Goal: Check status: Check status

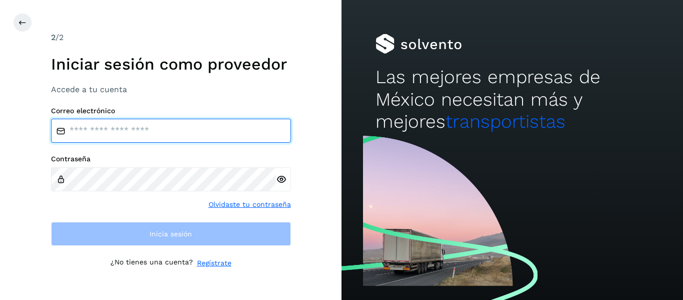
type input "**********"
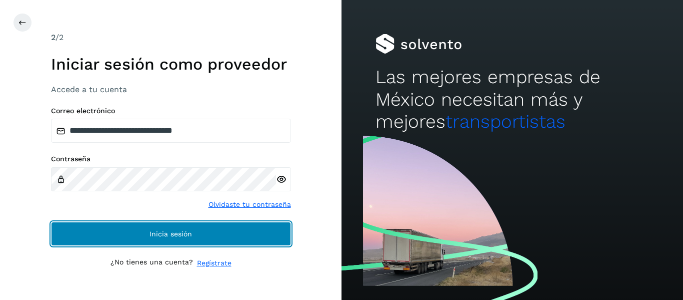
click at [137, 225] on button "Inicia sesión" at bounding box center [171, 234] width 240 height 24
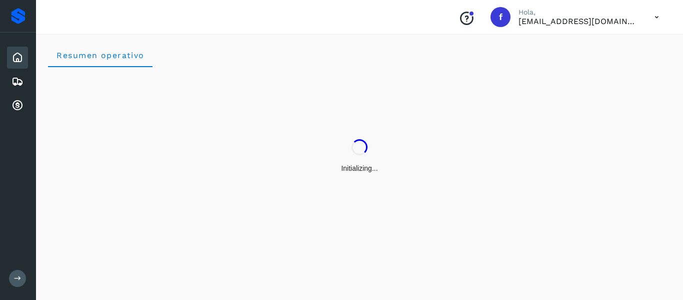
click at [15, 281] on icon at bounding box center [18, 279] width 8 height 8
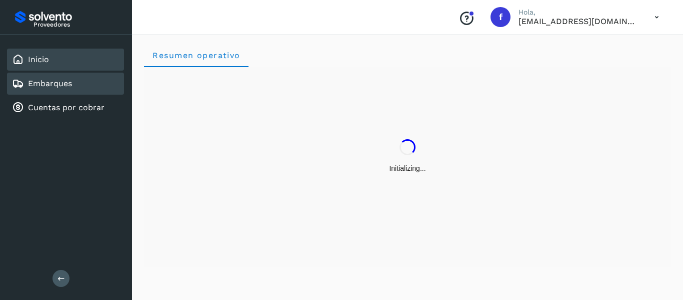
click at [36, 86] on link "Embarques" at bounding box center [50, 84] width 44 height 10
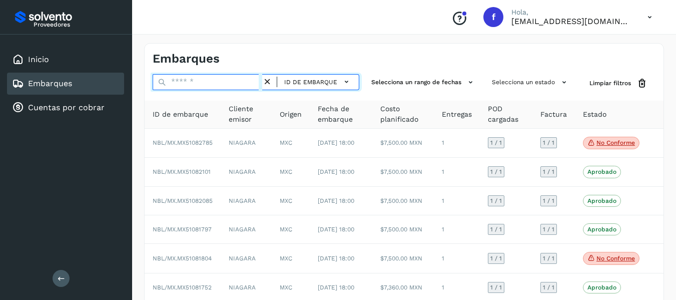
click at [213, 86] on input "text" at bounding box center [208, 82] width 110 height 16
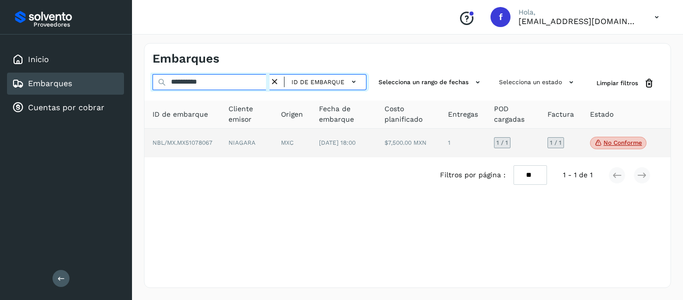
type input "**********"
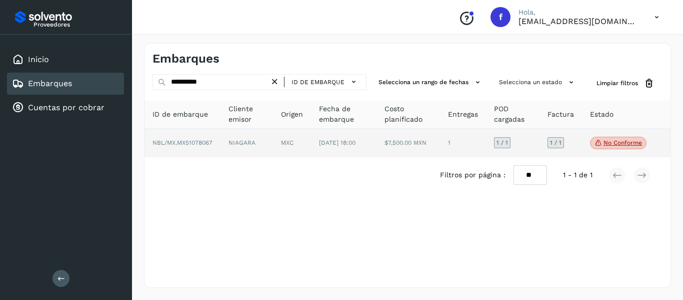
click at [573, 139] on td "1 / 1" at bounding box center [561, 143] width 43 height 29
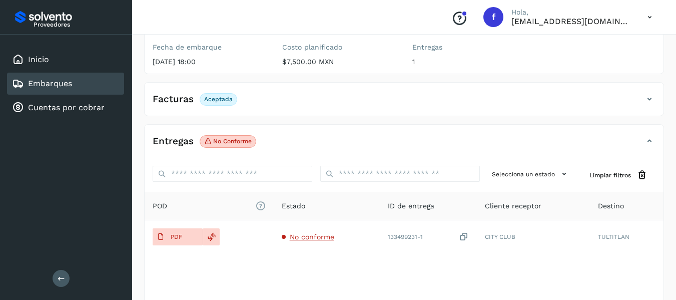
scroll to position [150, 0]
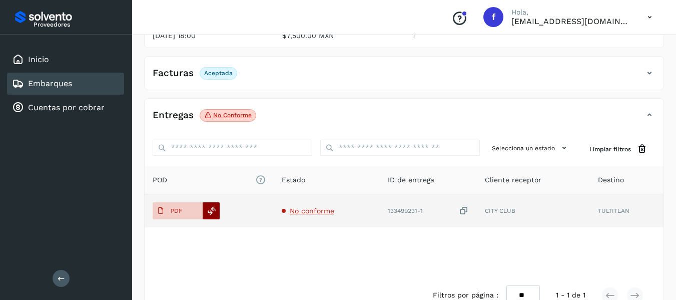
click at [212, 212] on icon at bounding box center [211, 210] width 9 height 9
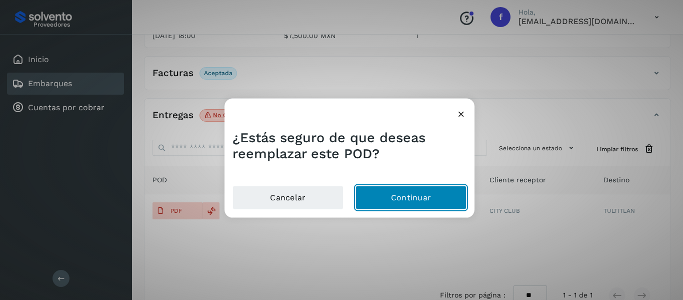
click at [384, 203] on button "Continuar" at bounding box center [411, 198] width 111 height 24
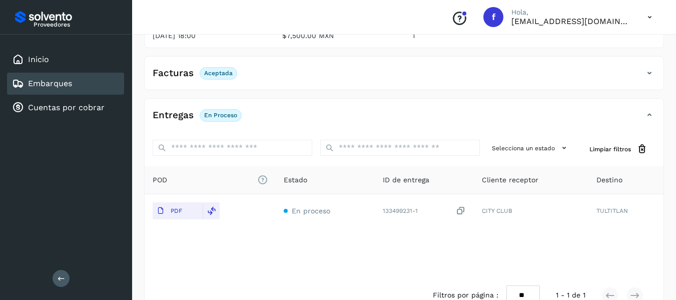
click at [449, 77] on div "Facturas Aceptada" at bounding box center [394, 73] width 499 height 17
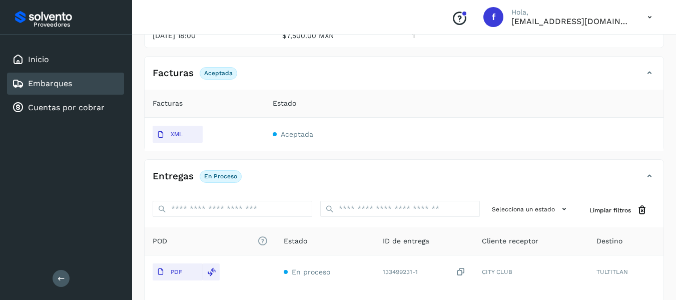
click at [649, 72] on icon at bounding box center [649, 73] width 12 height 12
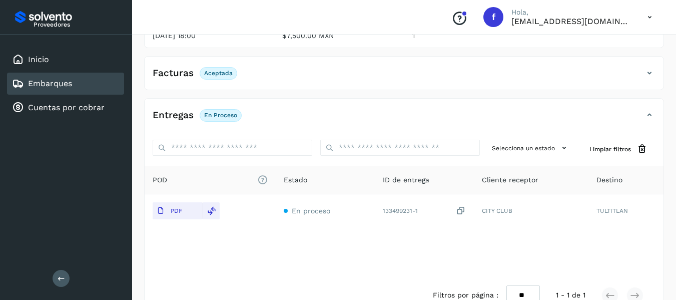
click at [649, 72] on icon at bounding box center [649, 73] width 12 height 12
